Goal: Register for event/course

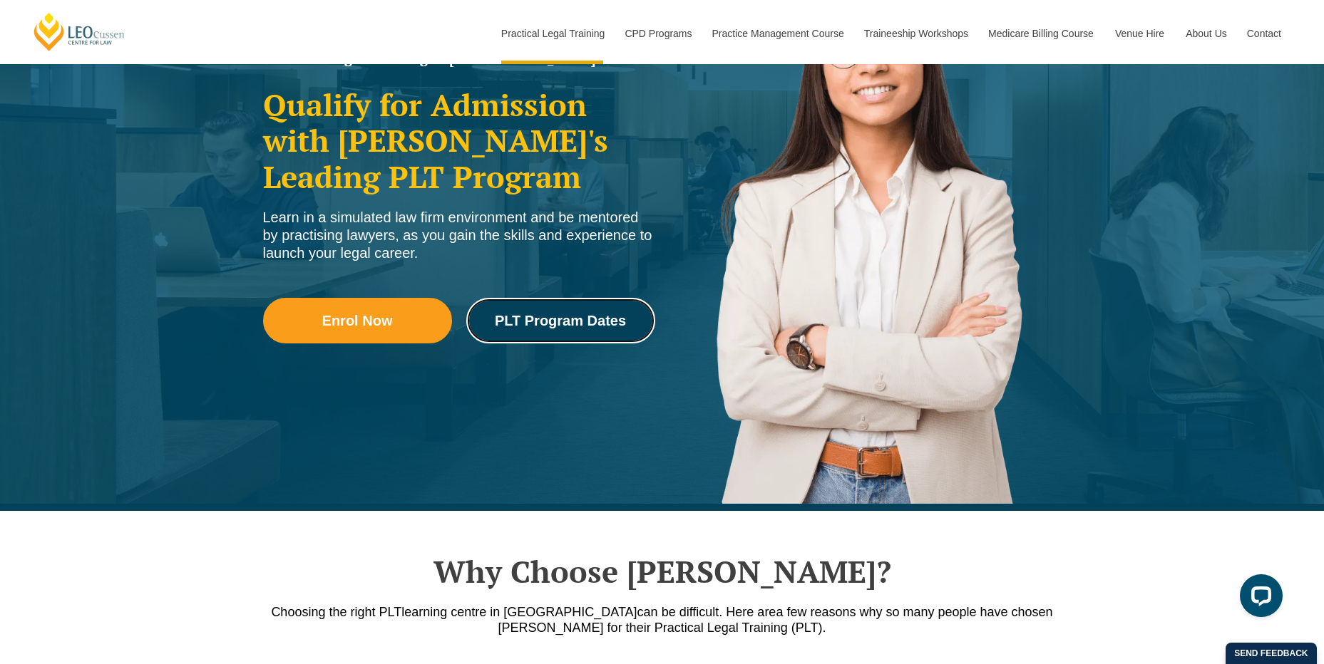
drag, startPoint x: 543, startPoint y: 312, endPoint x: 483, endPoint y: 512, distance: 209.3
click at [543, 312] on link "PLT Program Dates" at bounding box center [560, 321] width 189 height 46
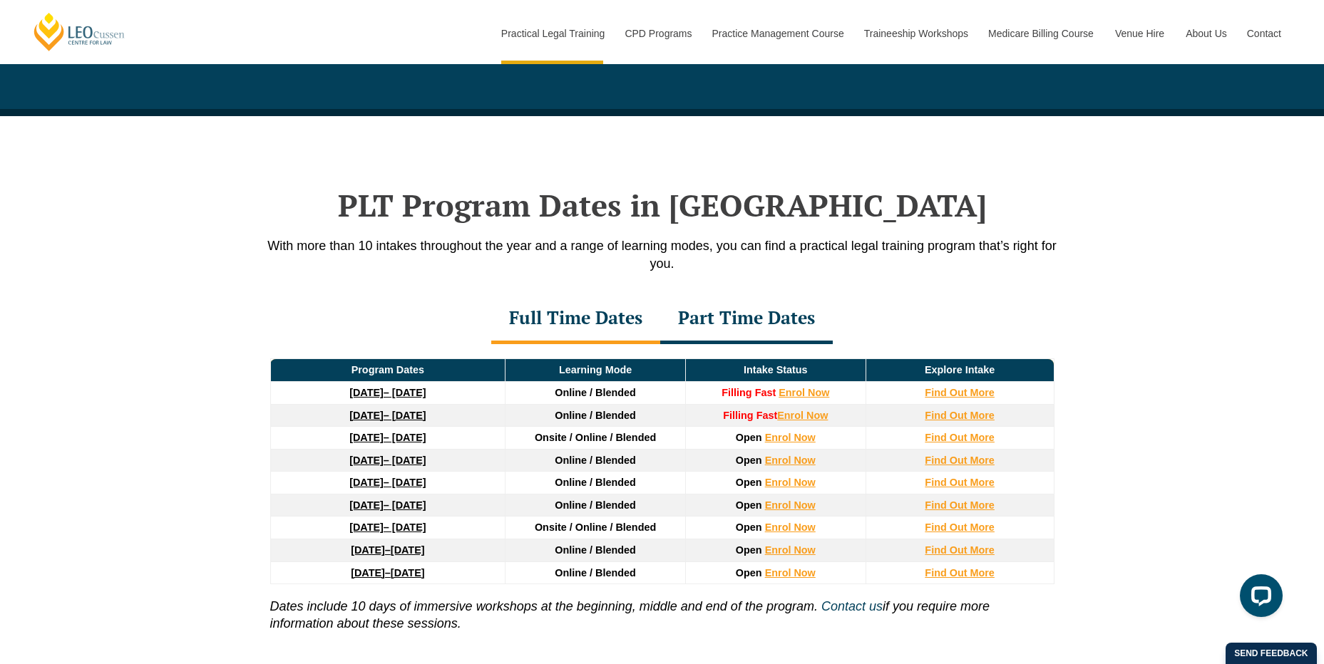
scroll to position [1861, 0]
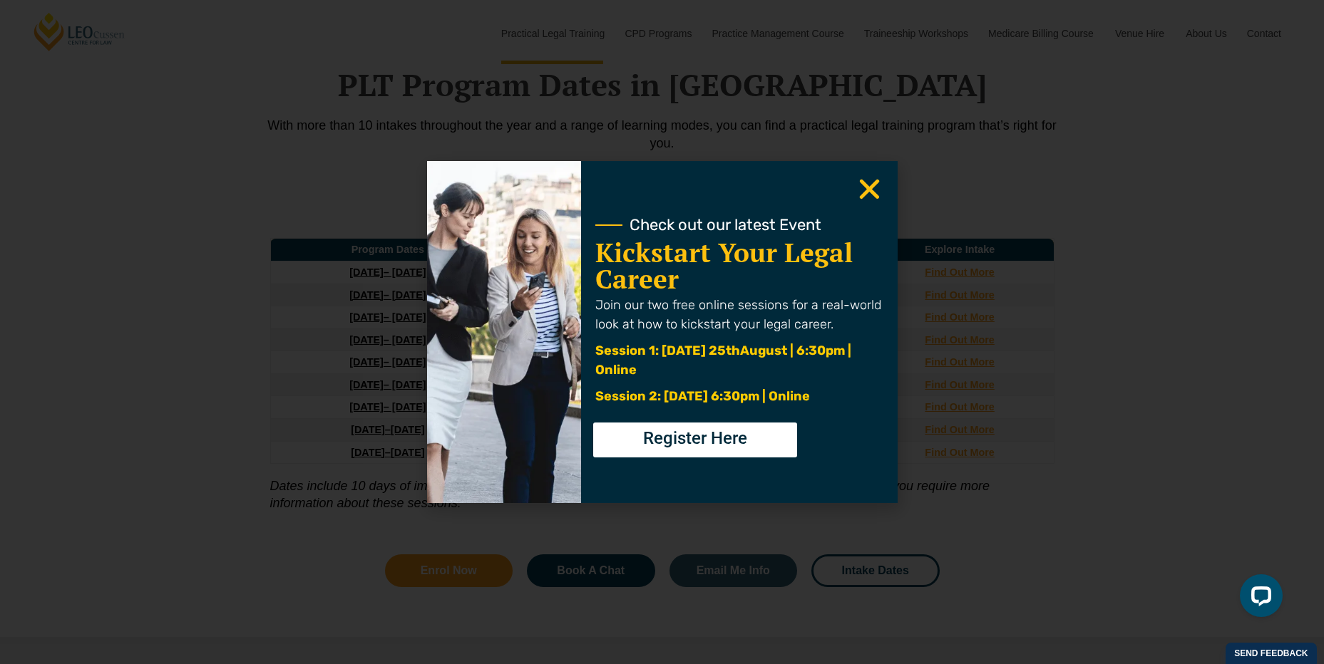
click at [878, 180] on icon "Close" at bounding box center [869, 189] width 28 height 28
click at [863, 183] on use "Close" at bounding box center [869, 190] width 20 height 20
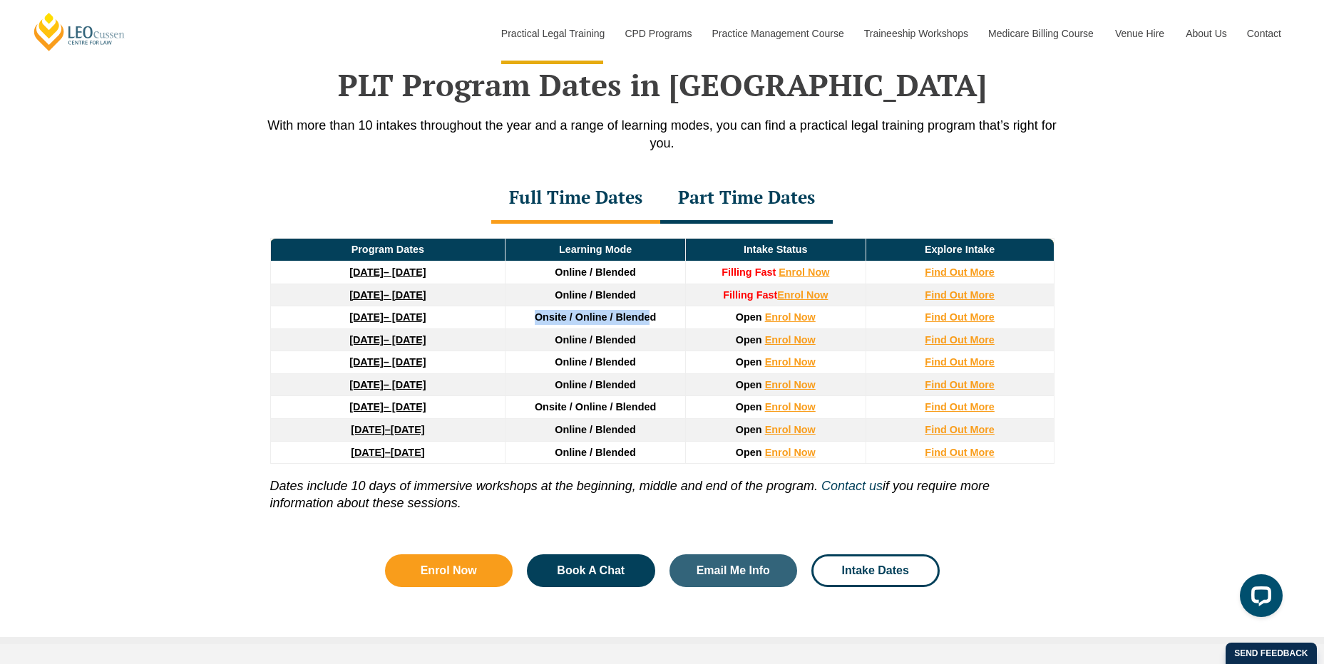
drag, startPoint x: 538, startPoint y: 319, endPoint x: 649, endPoint y: 321, distance: 111.9
click at [649, 321] on span "Onsite / Online / Blended" at bounding box center [595, 317] width 121 height 11
drag, startPoint x: 552, startPoint y: 453, endPoint x: 643, endPoint y: 458, distance: 90.6
click at [643, 458] on td "Online / Blended" at bounding box center [595, 452] width 180 height 23
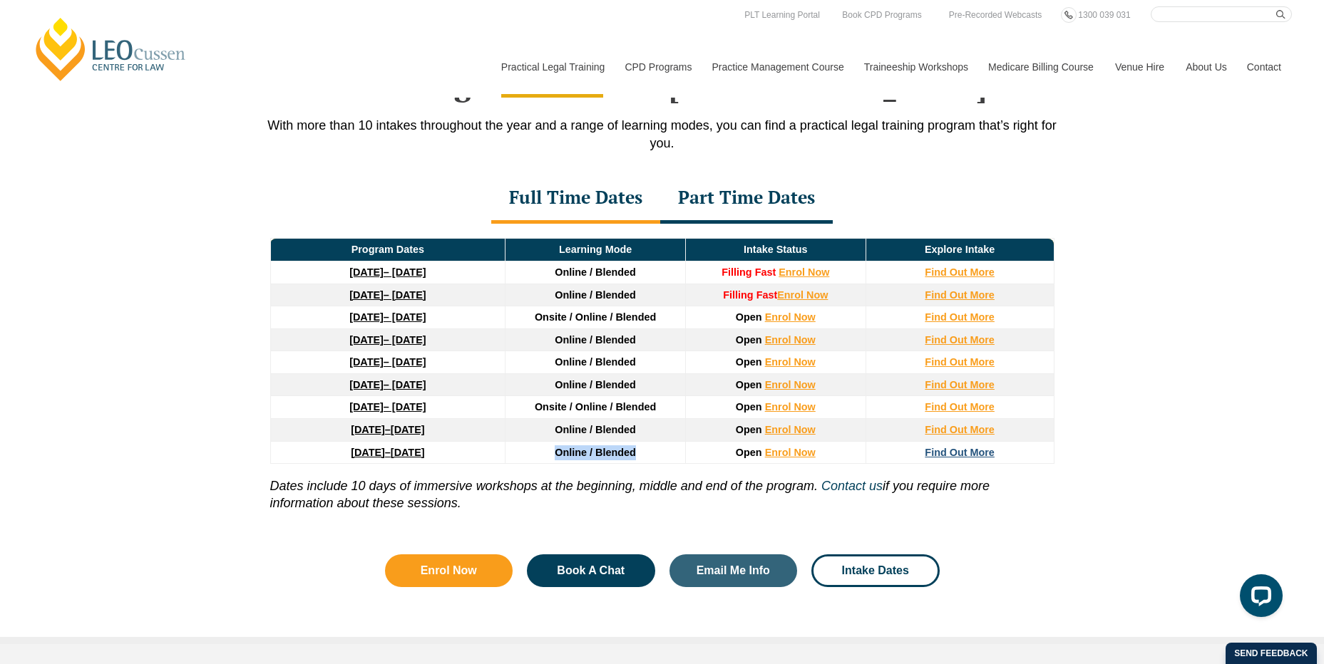
click at [927, 453] on strong "Find Out More" at bounding box center [960, 452] width 70 height 11
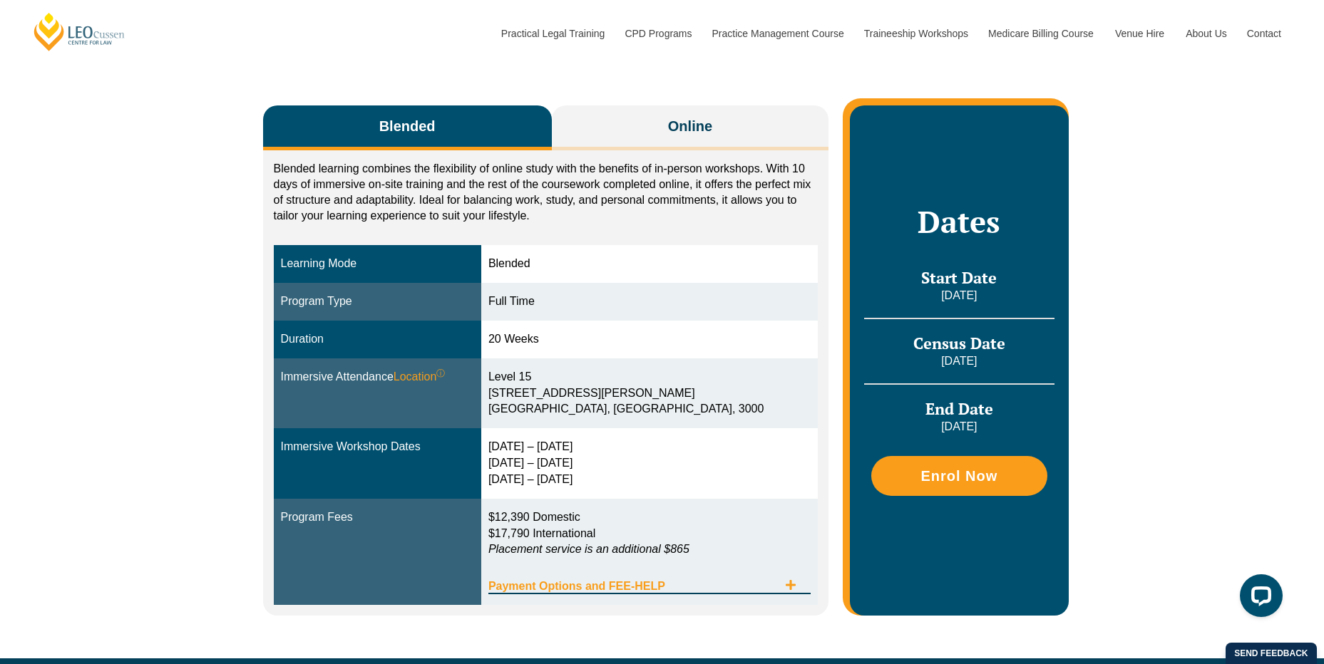
scroll to position [285, 0]
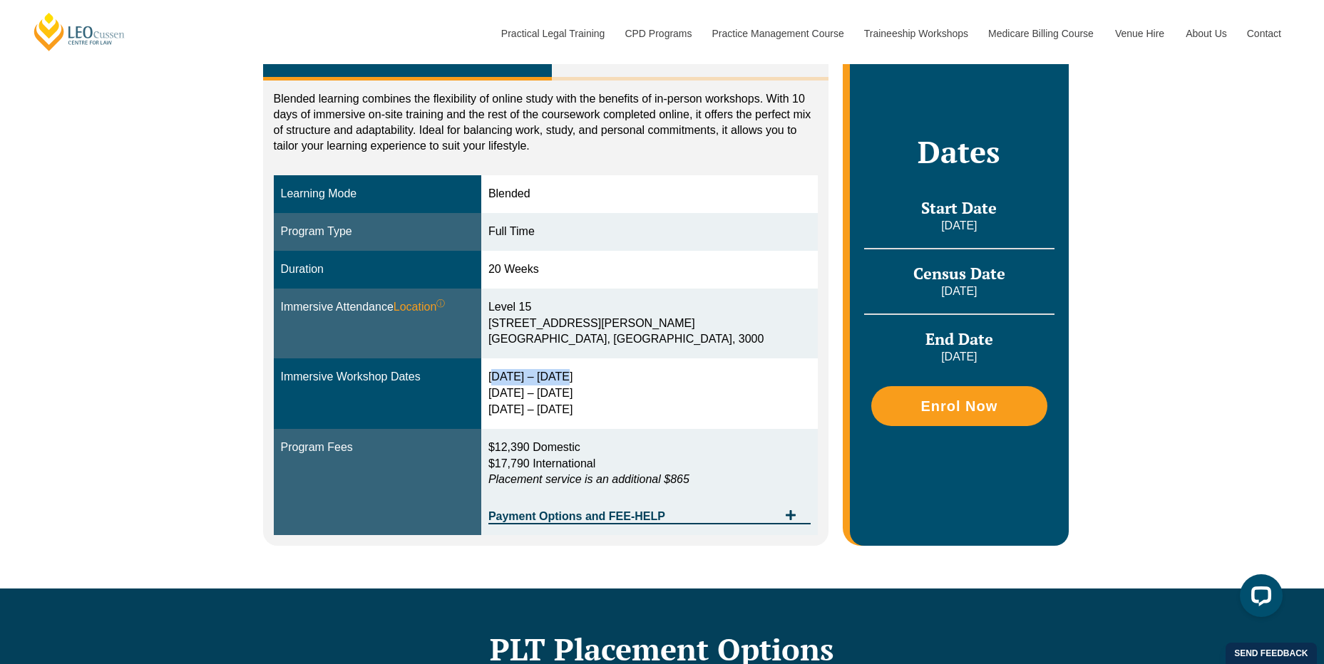
drag, startPoint x: 599, startPoint y: 383, endPoint x: 521, endPoint y: 374, distance: 78.2
click at [521, 374] on td "[DATE] – [DATE] [DATE] – [DATE] [DATE] – [DATE]" at bounding box center [649, 394] width 336 height 71
drag, startPoint x: 521, startPoint y: 374, endPoint x: 573, endPoint y: 401, distance: 58.3
click at [573, 401] on div "[DATE] – [DATE] [DATE] – [DATE] [DATE] – [DATE]" at bounding box center [649, 393] width 322 height 49
drag, startPoint x: 573, startPoint y: 401, endPoint x: 587, endPoint y: 416, distance: 21.2
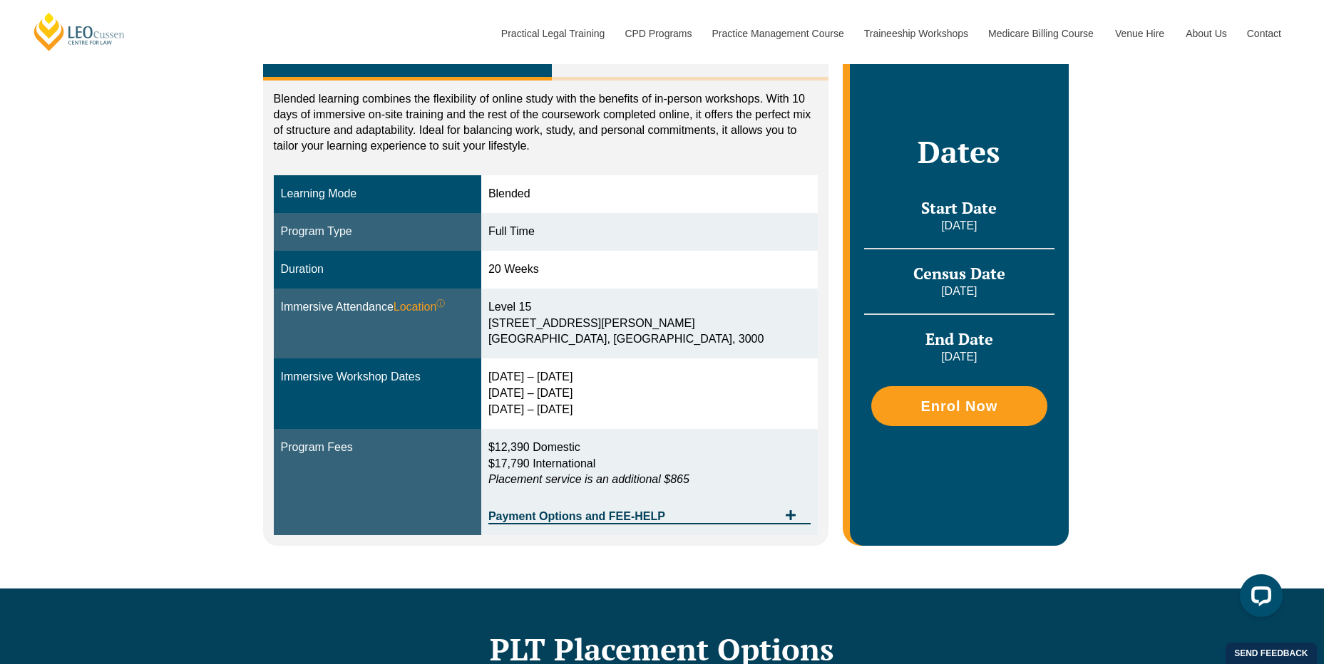
click at [587, 416] on div "[DATE] – [DATE] [DATE] – [DATE] [DATE] – [DATE]" at bounding box center [649, 393] width 322 height 49
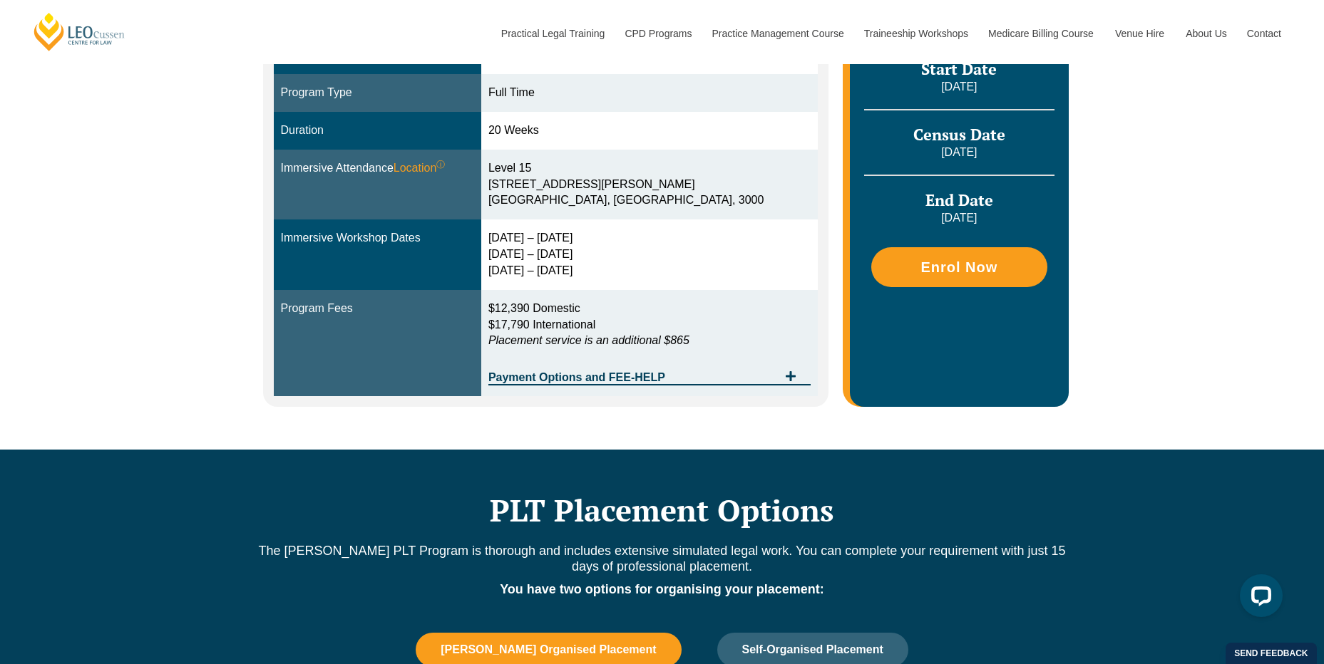
scroll to position [428, 0]
